Goal: Navigation & Orientation: Find specific page/section

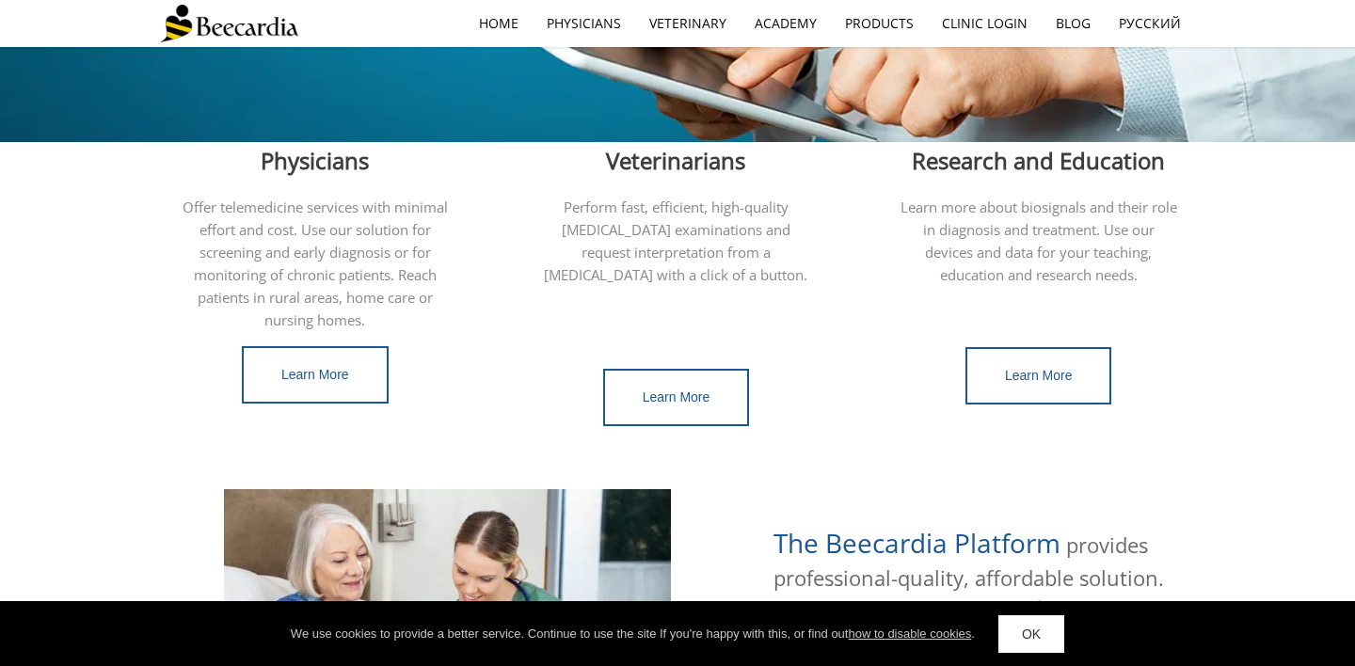
scroll to position [533, 0]
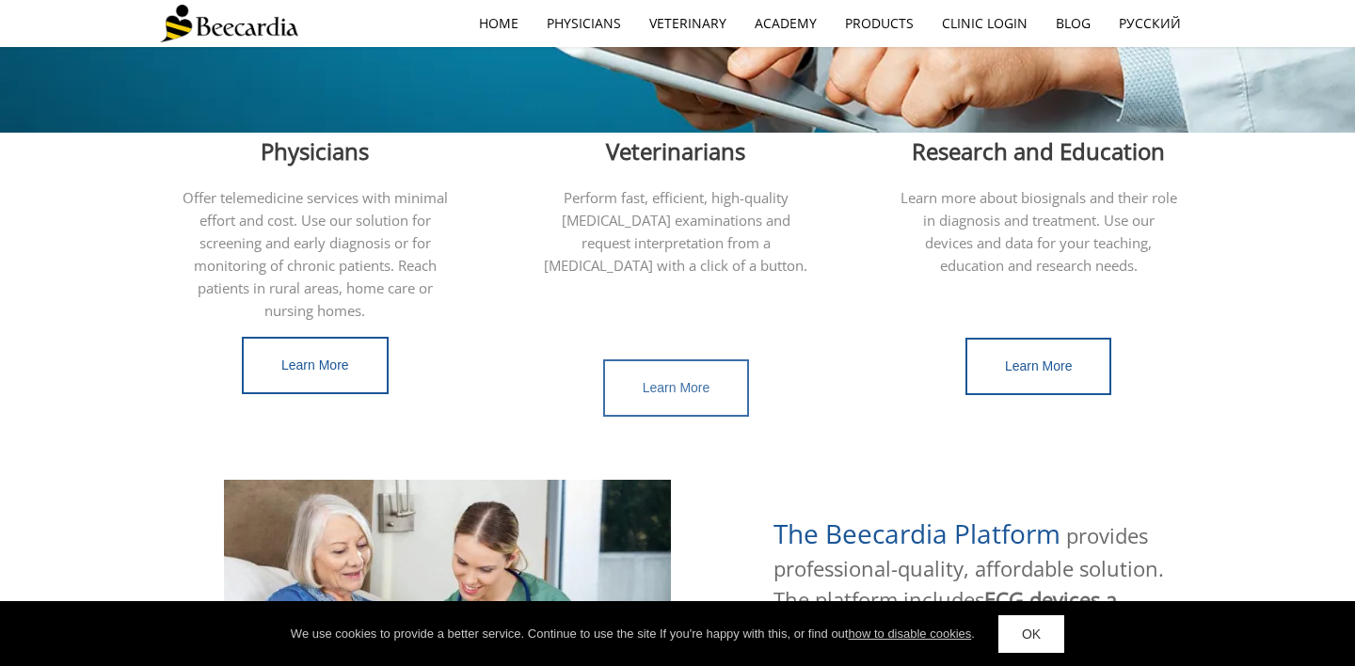
click at [678, 379] on link "Learn More" at bounding box center [676, 387] width 147 height 57
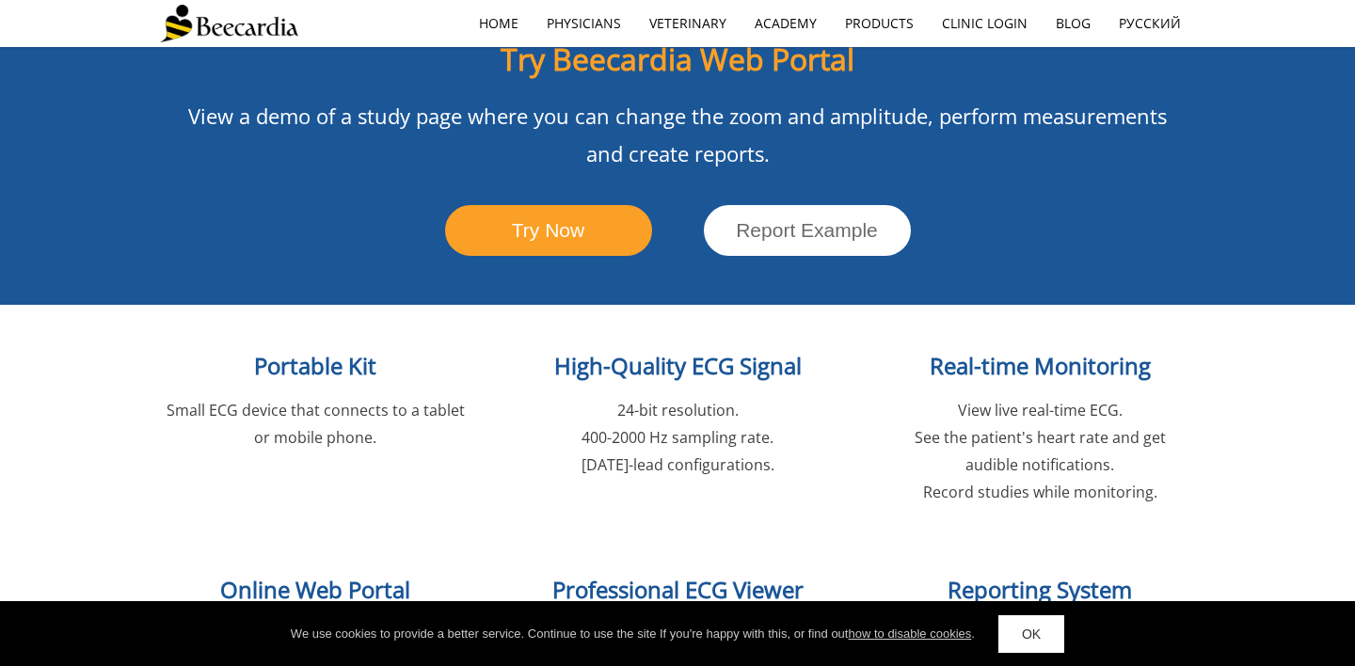
scroll to position [339, 0]
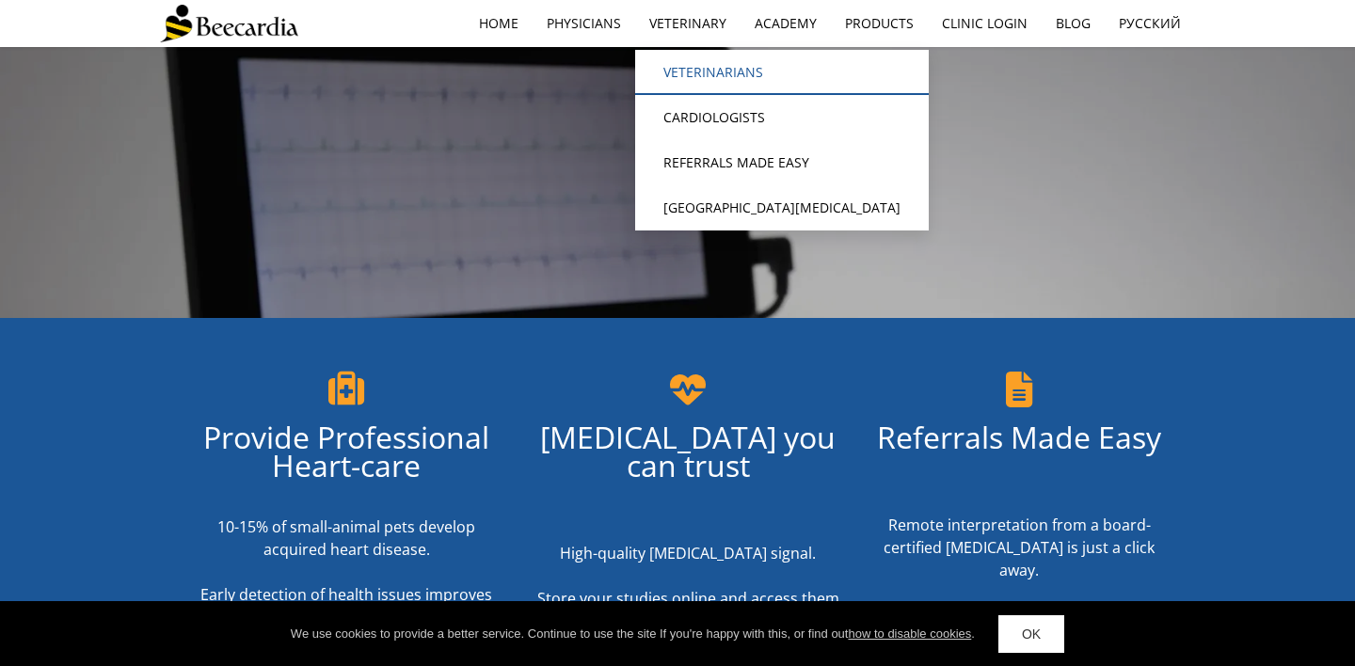
click at [678, 77] on link "Veterinarians" at bounding box center [782, 72] width 294 height 45
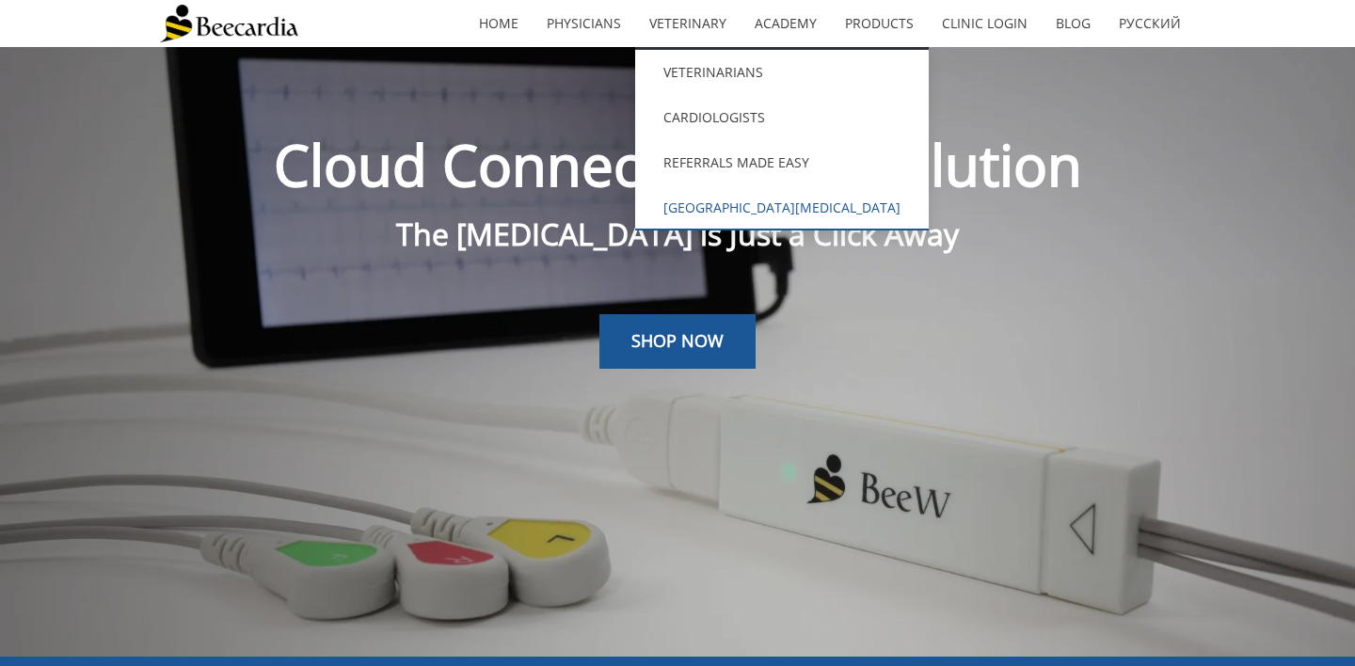
click at [708, 204] on link "[GEOGRAPHIC_DATA][MEDICAL_DATA]" at bounding box center [782, 207] width 294 height 45
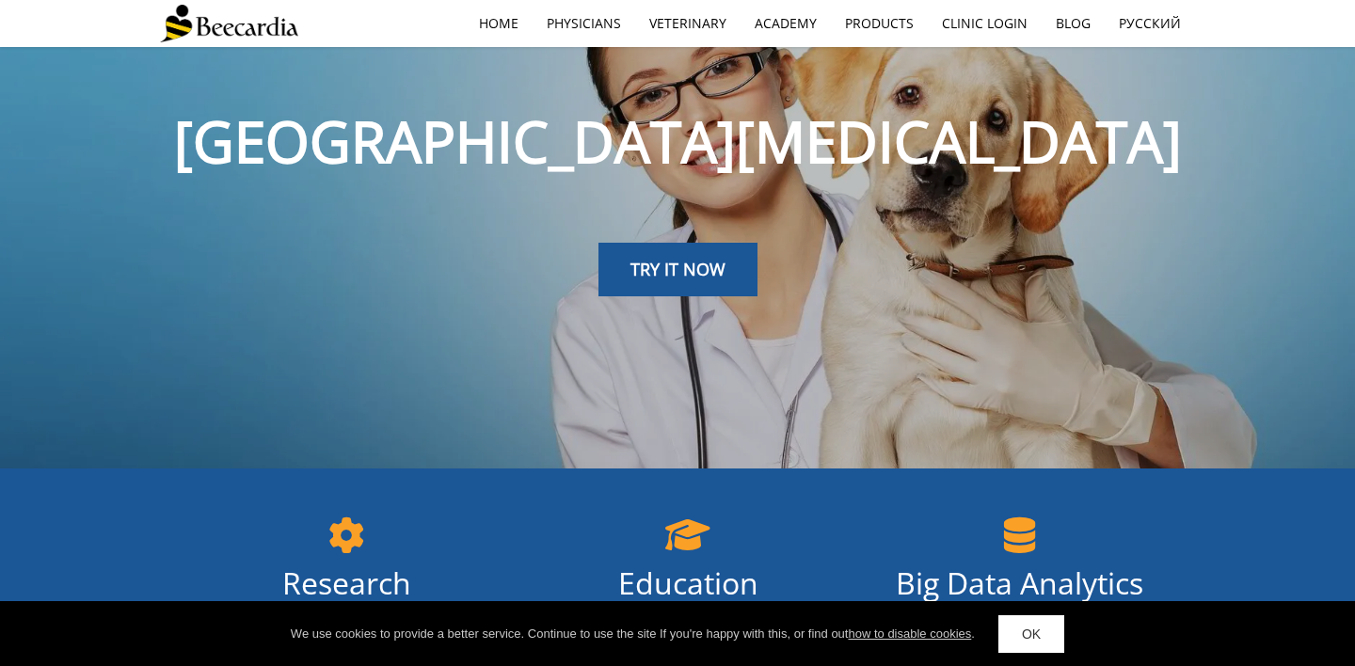
scroll to position [120, 0]
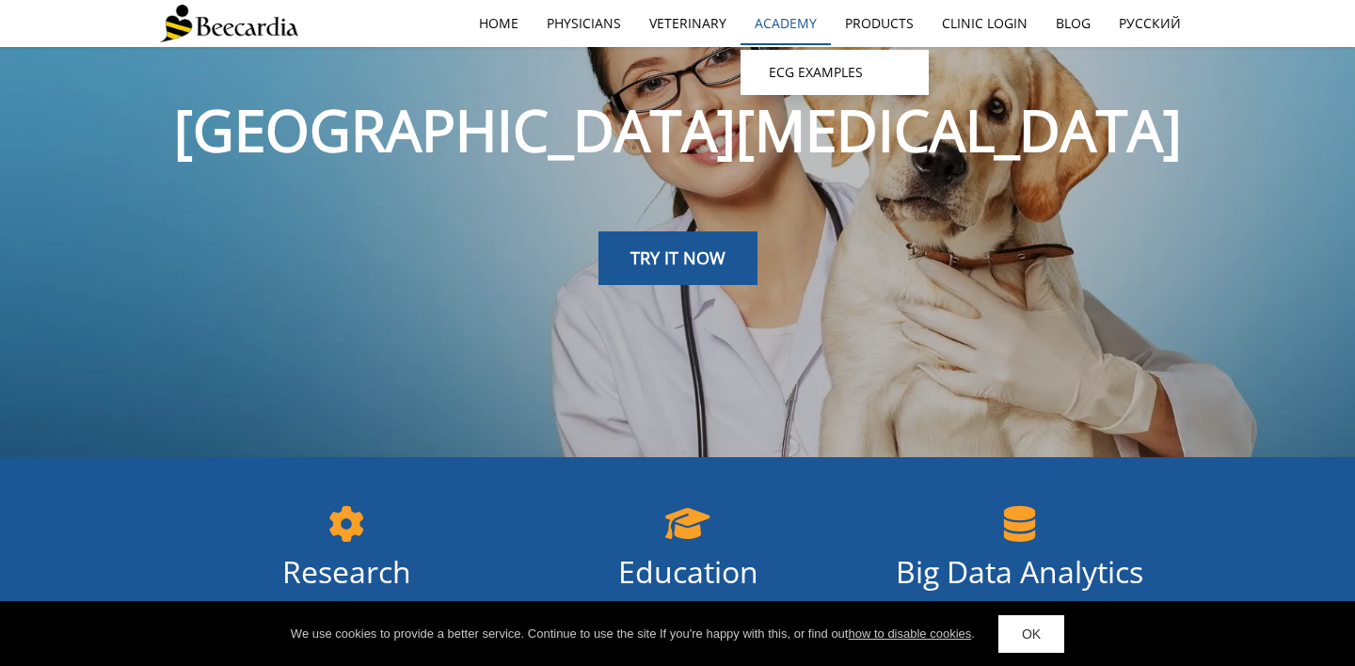
click at [790, 32] on link "Academy" at bounding box center [786, 23] width 90 height 43
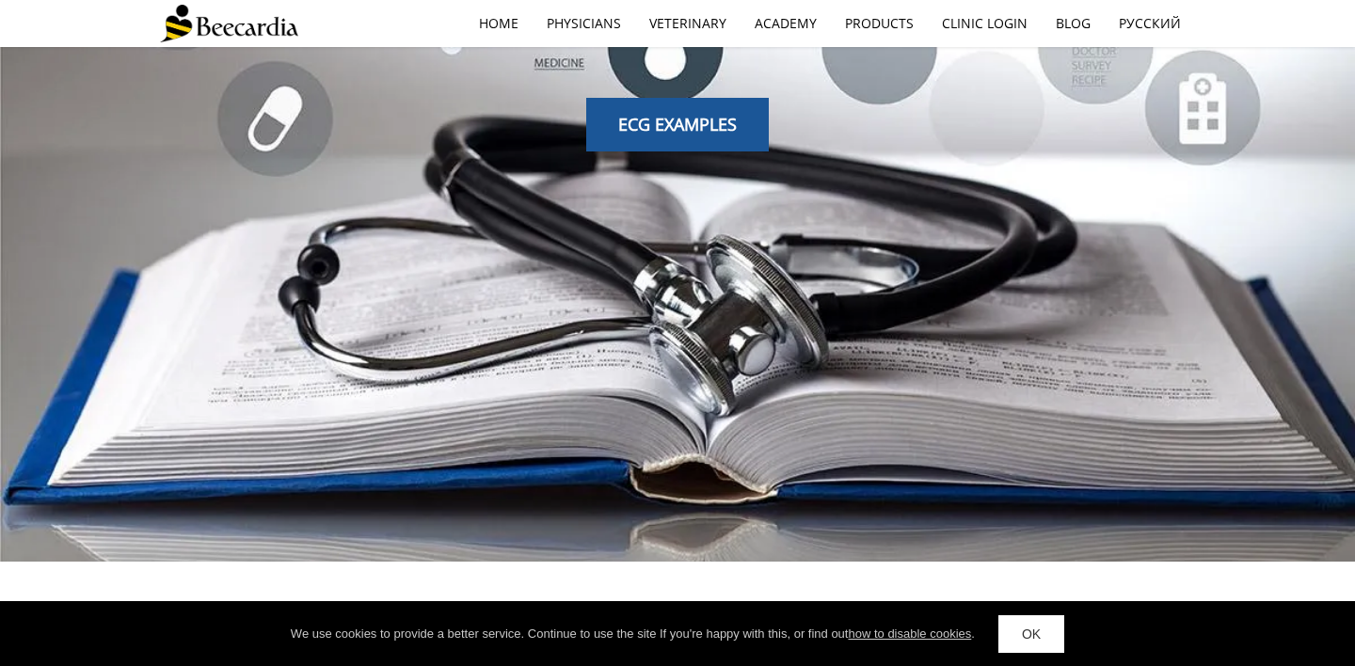
scroll to position [88, 0]
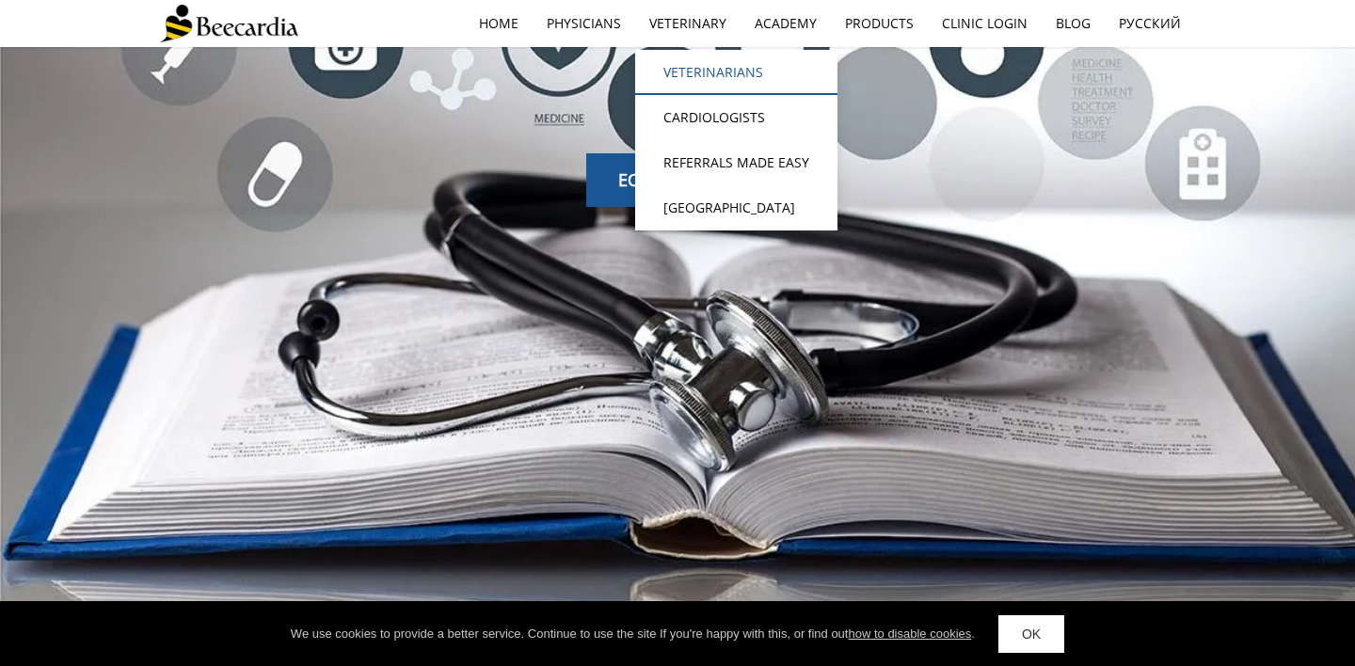
click at [684, 74] on link "Veterinarians" at bounding box center [736, 72] width 202 height 45
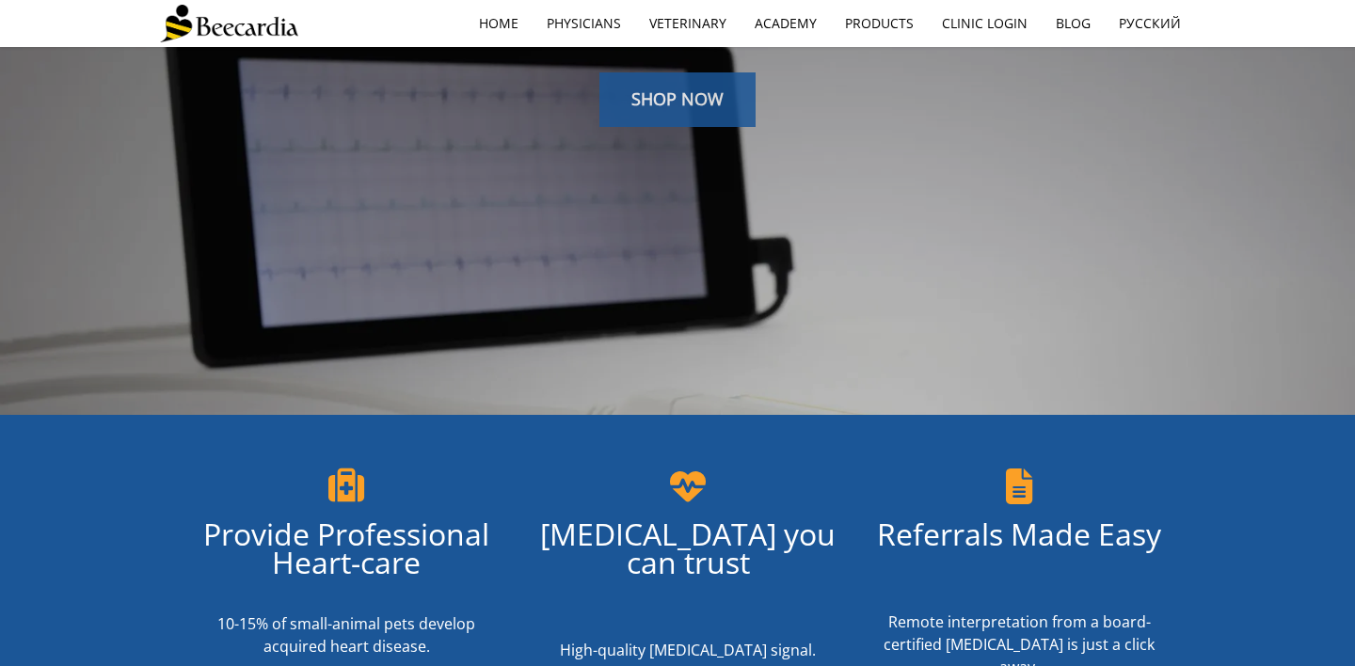
click at [649, 105] on span "SHOP NOW" at bounding box center [677, 99] width 92 height 23
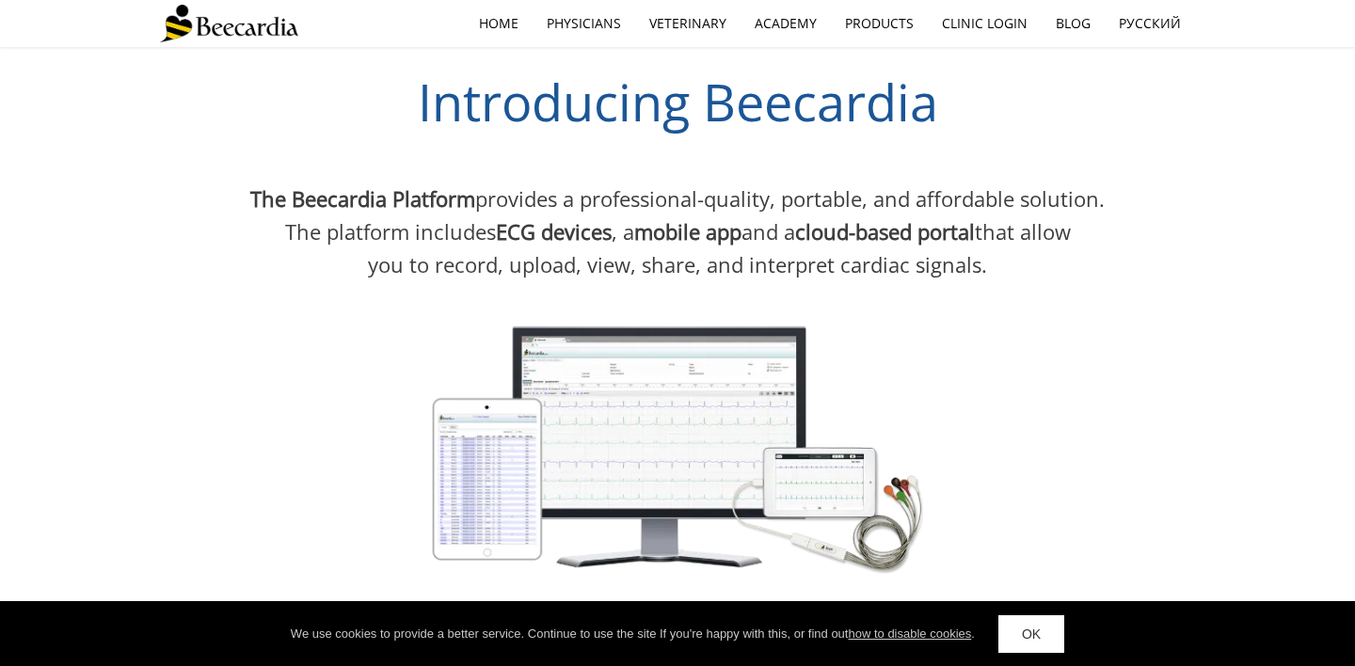
scroll to position [1065, 0]
